Goal: Task Accomplishment & Management: Use online tool/utility

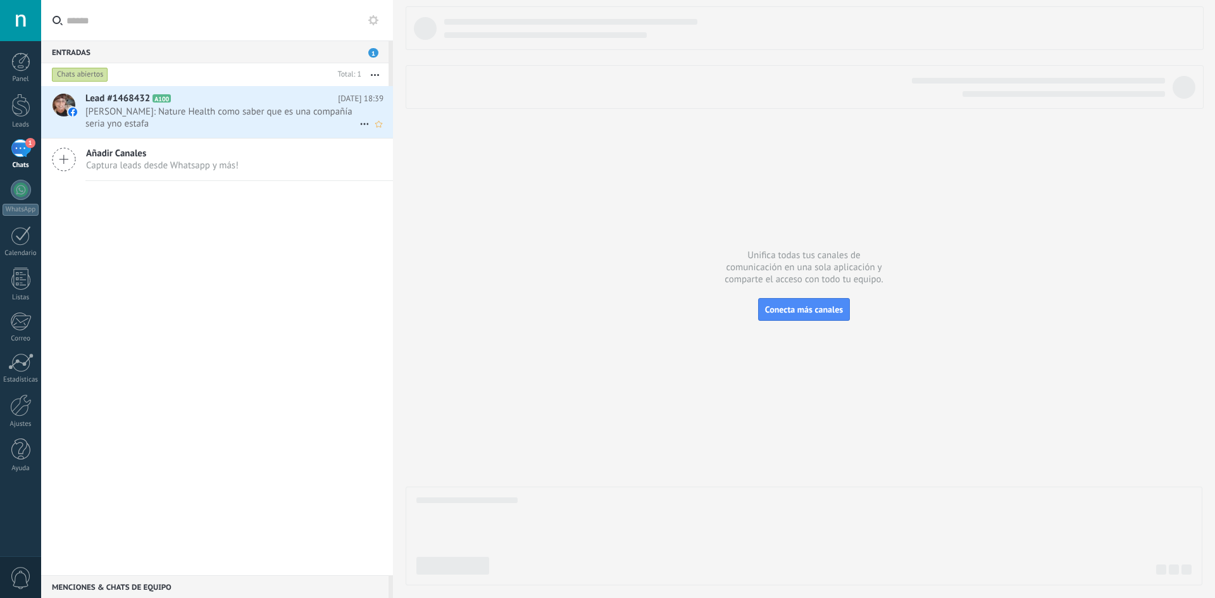
click at [244, 130] on div "Lead #1468432 A100 [DATE] 18:39 [PERSON_NAME]: Nature Health como saber que es …" at bounding box center [239, 112] width 308 height 52
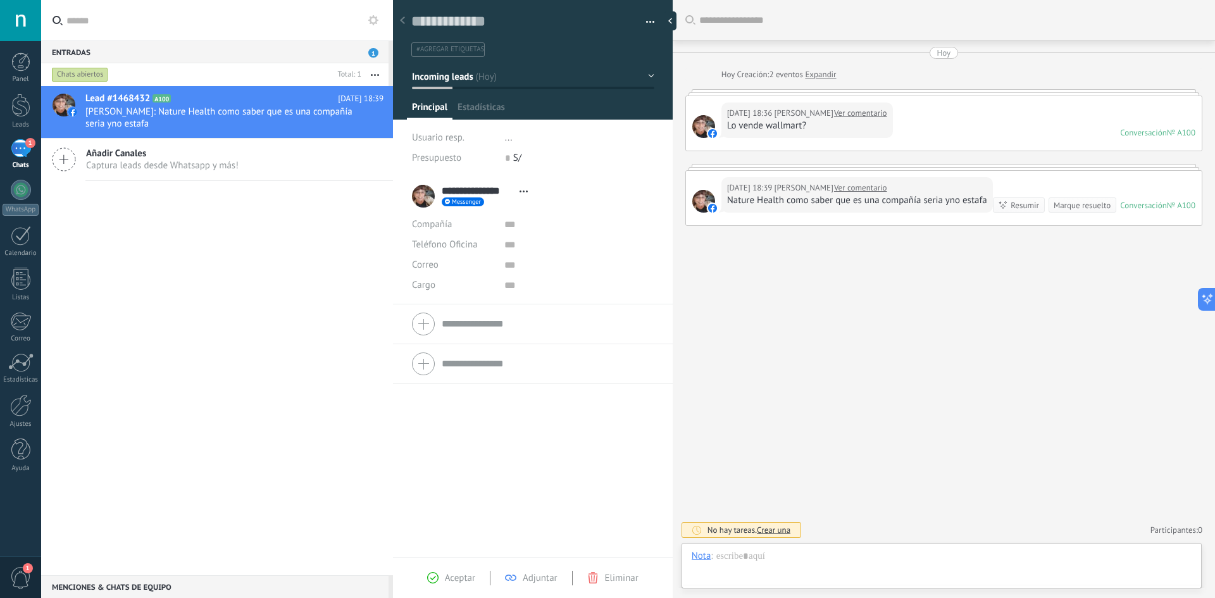
scroll to position [19, 0]
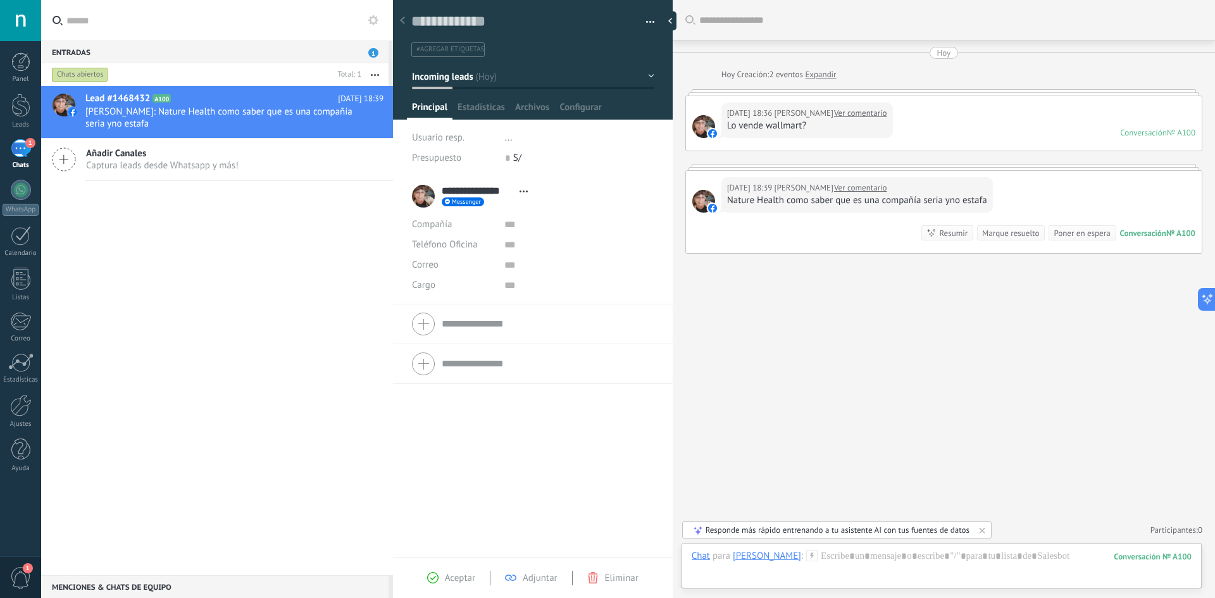
click at [985, 122] on div "[DATE] 18:36 [PERSON_NAME] Ver comentario Lo vende wallmart? Conversación № A10…" at bounding box center [944, 123] width 516 height 54
click at [284, 281] on div "Lead #1468432 A100 [DATE] 18:39 [PERSON_NAME]: Nature Health como saber que es …" at bounding box center [217, 330] width 352 height 489
click at [21, 187] on div at bounding box center [21, 190] width 20 height 20
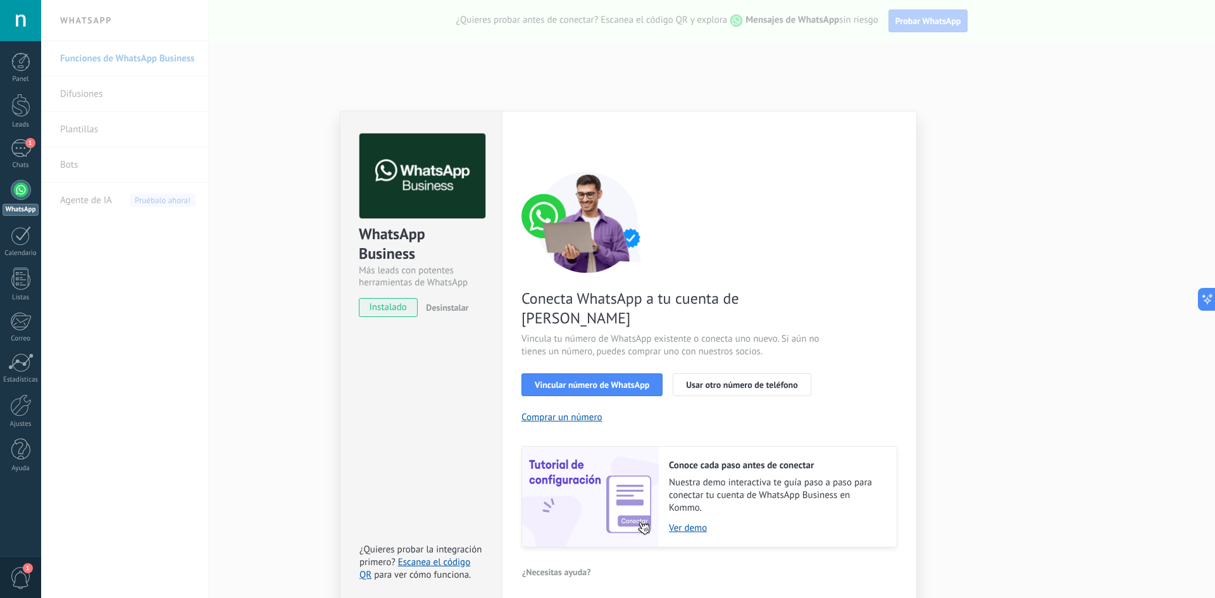
click at [718, 102] on div "WhatsApp Business Más leads con potentes herramientas de WhatsApp instalado Des…" at bounding box center [628, 299] width 1174 height 598
